Goal: Information Seeking & Learning: Find specific page/section

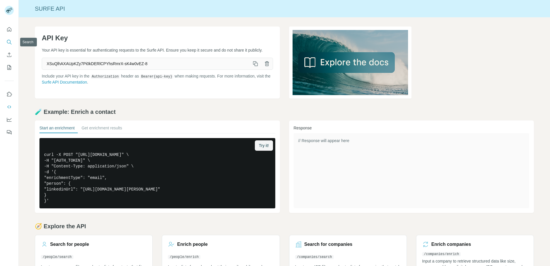
drag, startPoint x: 11, startPoint y: 44, endPoint x: 37, endPoint y: 42, distance: 26.0
click at [11, 44] on icon "Search" at bounding box center [9, 42] width 6 height 6
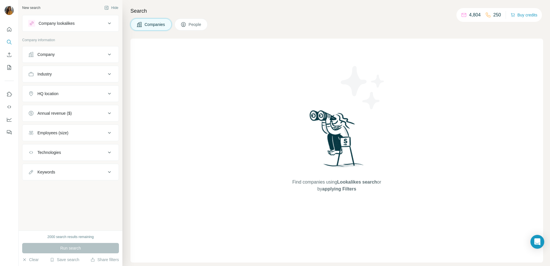
click at [194, 26] on span "People" at bounding box center [195, 25] width 13 height 6
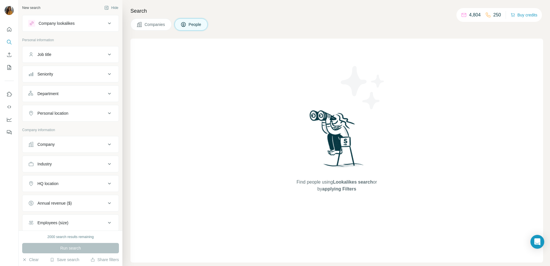
click at [98, 94] on div "Department" at bounding box center [67, 94] width 78 height 6
click at [81, 109] on input at bounding box center [67, 108] width 71 height 6
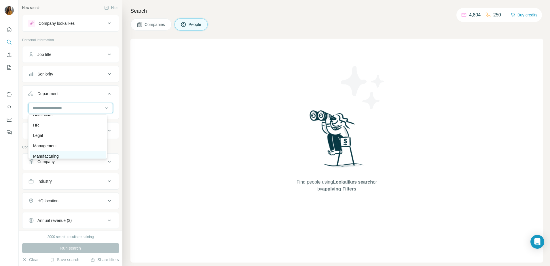
scroll to position [72, 0]
click at [67, 143] on div "HR" at bounding box center [67, 142] width 69 height 6
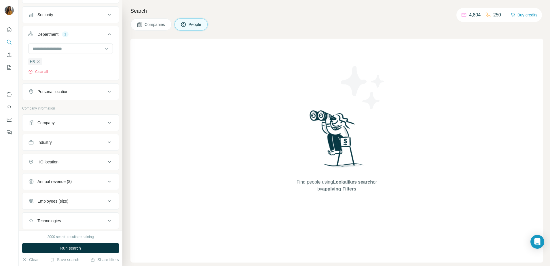
scroll to position [72, 0]
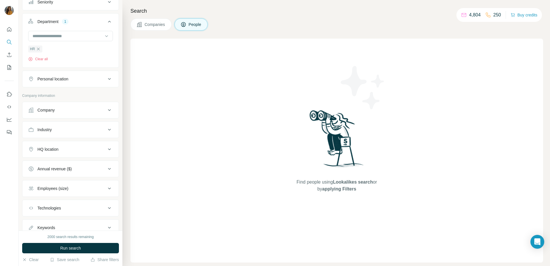
click at [67, 150] on div "HQ location" at bounding box center [67, 149] width 78 height 6
click at [78, 125] on button "Industry" at bounding box center [70, 130] width 96 height 14
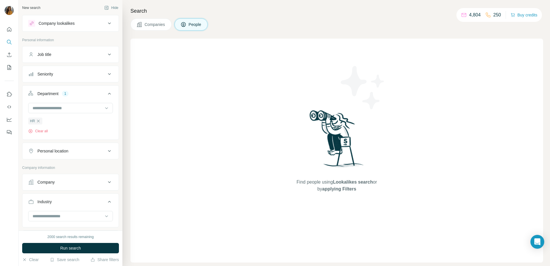
click at [65, 75] on div "Seniority" at bounding box center [67, 74] width 78 height 6
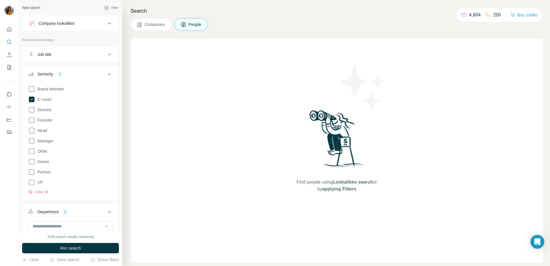
click at [33, 185] on icon at bounding box center [31, 182] width 7 height 7
click at [106, 72] on icon at bounding box center [109, 74] width 7 height 7
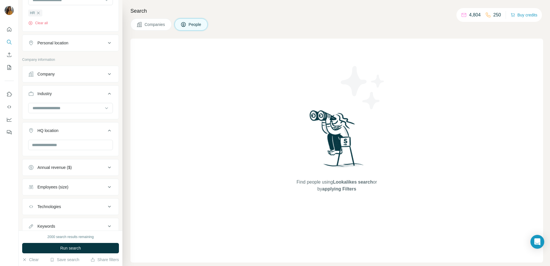
scroll to position [128, 0]
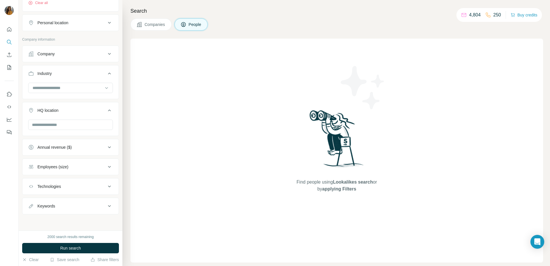
click at [88, 166] on div "Employees (size)" at bounding box center [67, 167] width 78 height 6
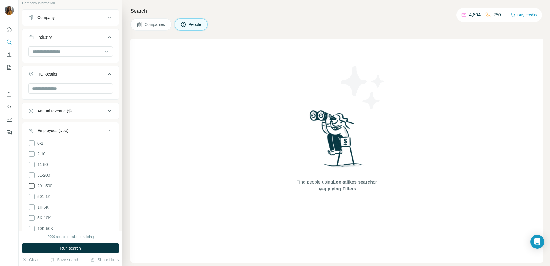
click at [50, 184] on span "201-500" at bounding box center [43, 186] width 17 height 6
click at [46, 196] on span "501-1K" at bounding box center [42, 196] width 15 height 6
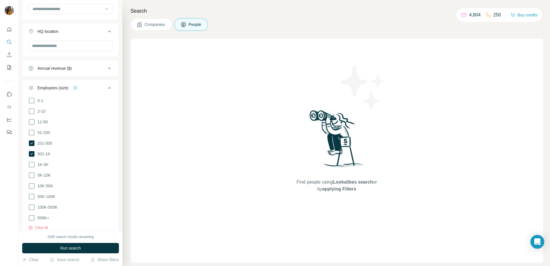
scroll to position [265, 0]
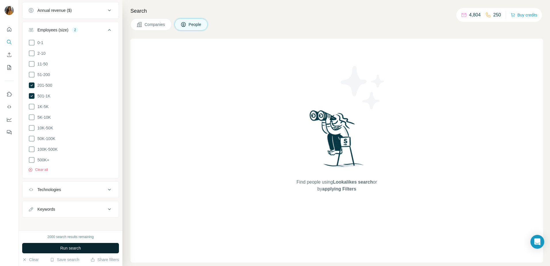
click at [88, 245] on button "Run search" at bounding box center [70, 248] width 97 height 10
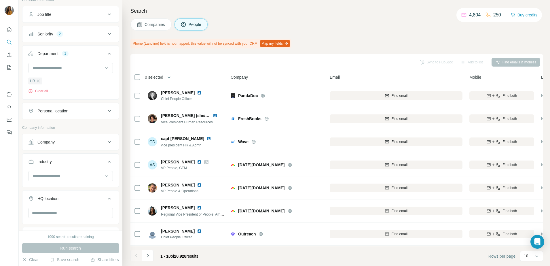
scroll to position [0, 0]
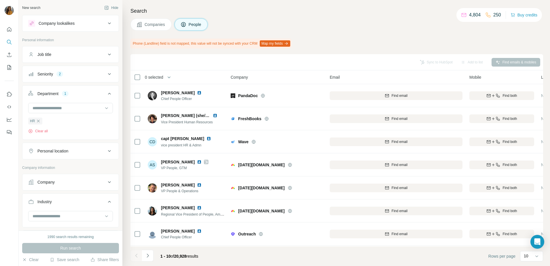
click at [58, 155] on button "Personal location" at bounding box center [70, 151] width 96 height 14
click at [58, 163] on input "text" at bounding box center [70, 165] width 85 height 10
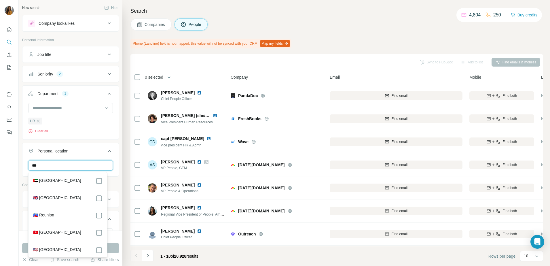
type input "***"
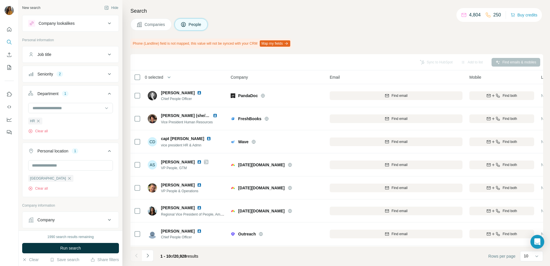
scroll to position [201, 0]
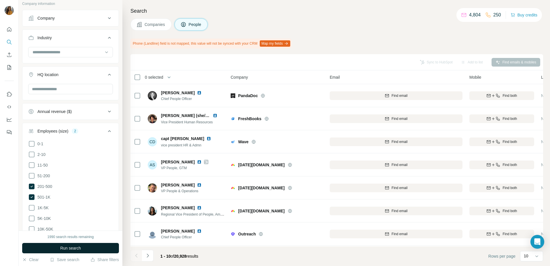
click at [75, 247] on span "Run search" at bounding box center [70, 248] width 21 height 6
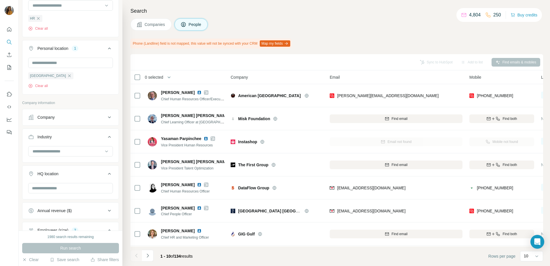
scroll to position [0, 0]
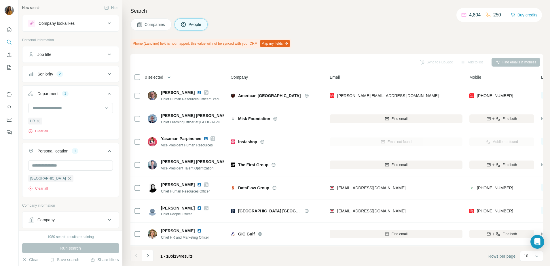
click at [106, 74] on icon at bounding box center [109, 74] width 7 height 7
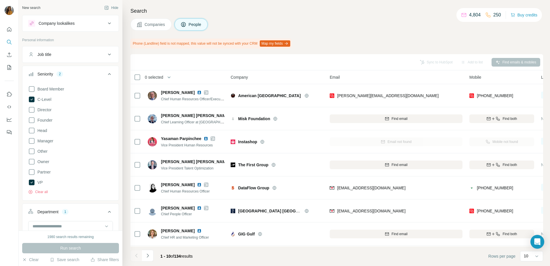
click at [106, 74] on icon at bounding box center [109, 74] width 7 height 7
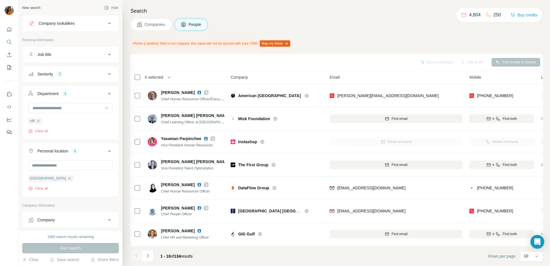
click at [106, 92] on icon at bounding box center [109, 93] width 7 height 7
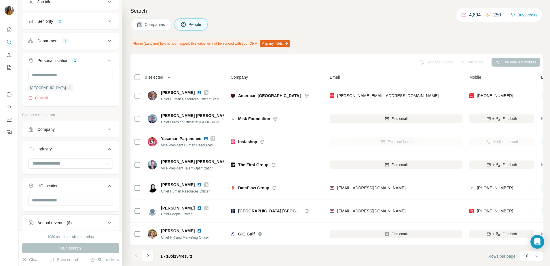
scroll to position [72, 0]
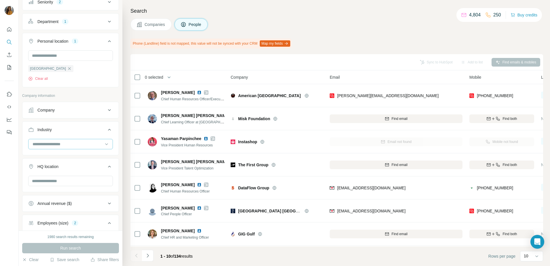
click at [83, 146] on input at bounding box center [67, 144] width 71 height 6
click at [106, 130] on icon at bounding box center [109, 129] width 7 height 7
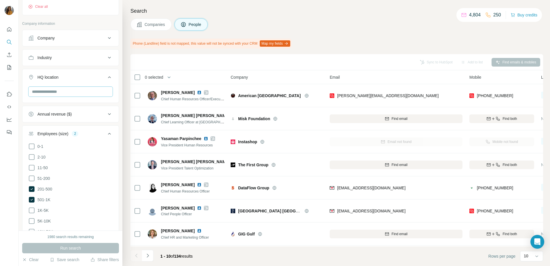
scroll to position [0, 0]
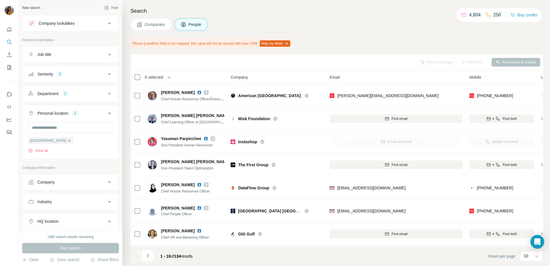
click at [138, 52] on div "Search Companies People Phone (Landline) field is not mapped, this value will n…" at bounding box center [335, 133] width 427 height 266
